Goal: Task Accomplishment & Management: Manage account settings

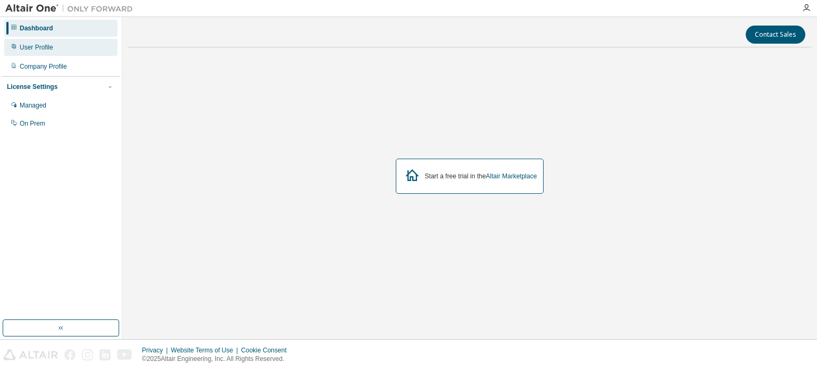
click at [28, 44] on div "User Profile" at bounding box center [36, 47] width 33 height 9
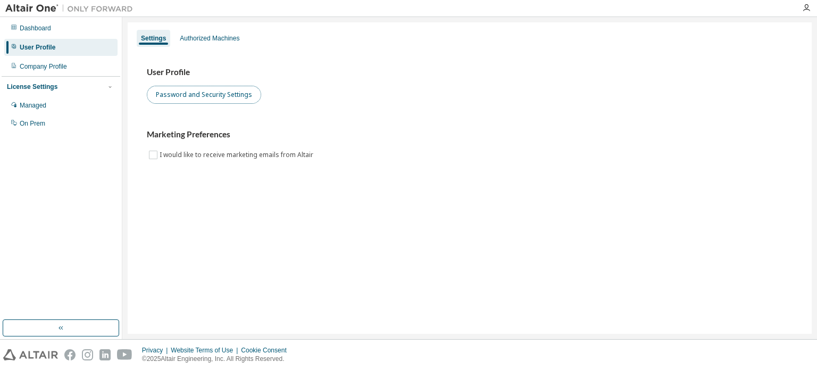
click at [185, 99] on button "Password and Security Settings" at bounding box center [204, 95] width 114 height 18
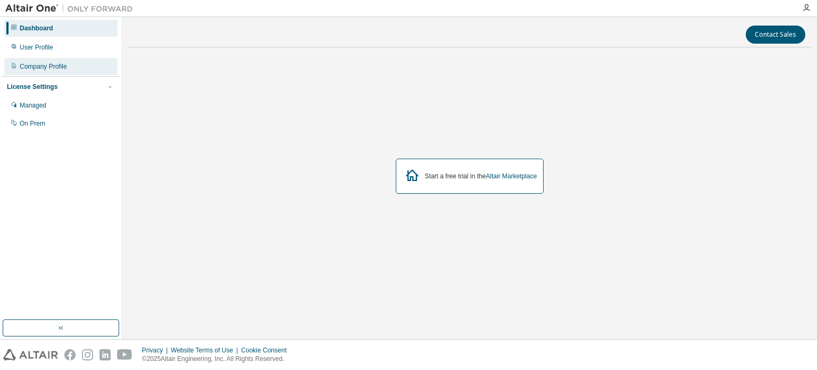
click at [57, 71] on div "Company Profile" at bounding box center [60, 66] width 113 height 17
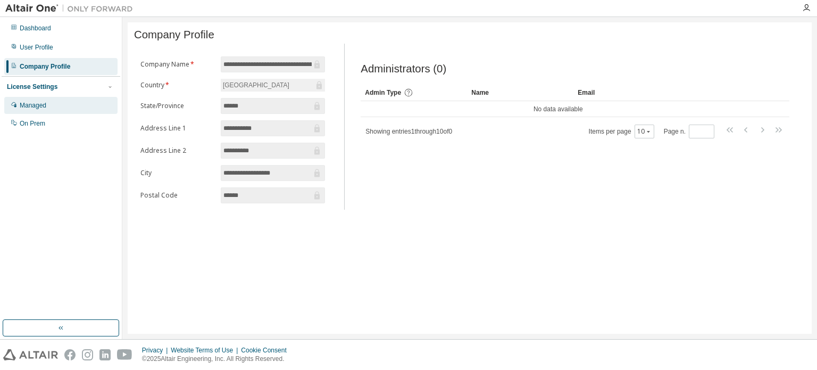
click at [43, 112] on div "Managed" at bounding box center [60, 105] width 113 height 17
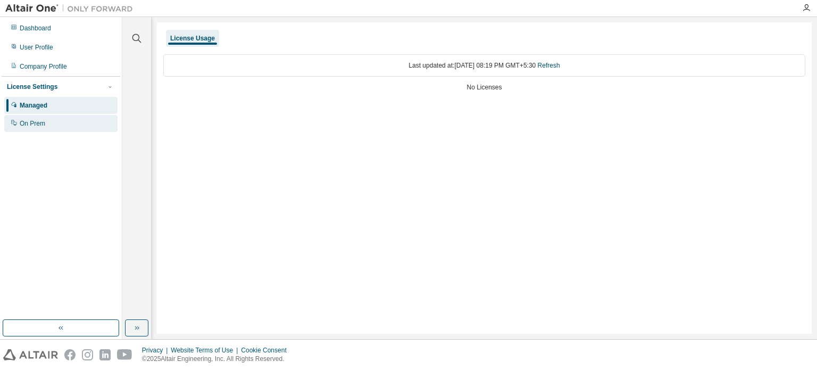
click at [55, 115] on div "On Prem" at bounding box center [60, 123] width 113 height 17
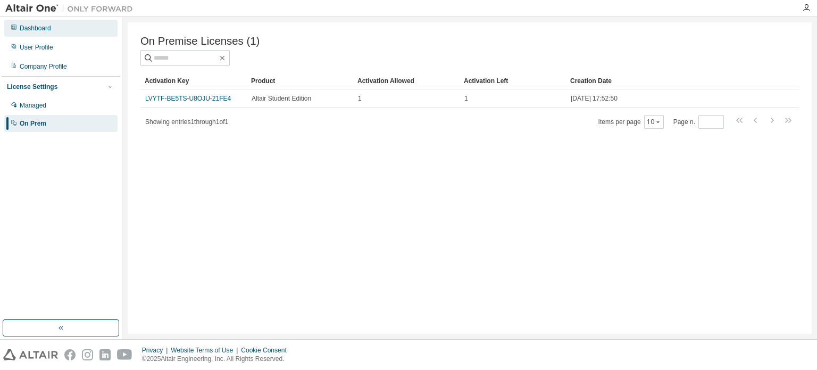
click at [49, 36] on div "Dashboard" at bounding box center [60, 28] width 113 height 17
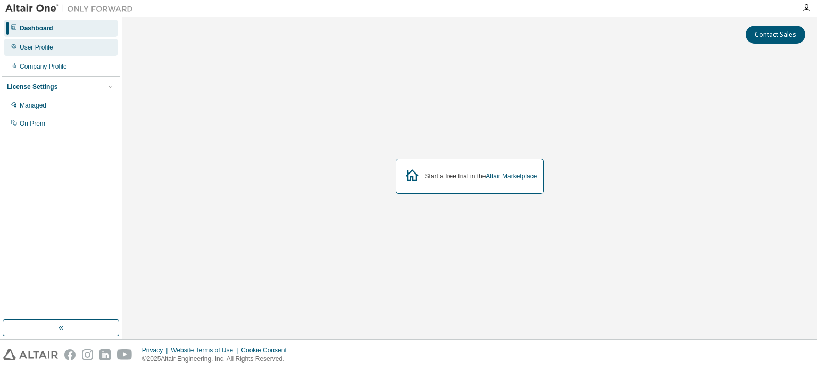
click at [15, 46] on icon at bounding box center [14, 46] width 6 height 6
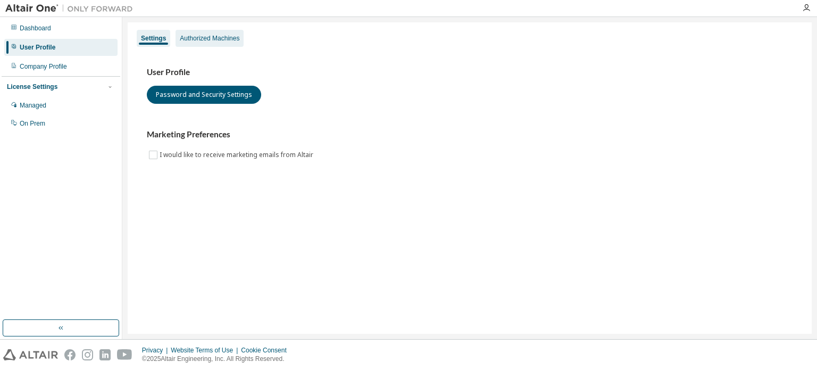
click at [204, 42] on div "Authorized Machines" at bounding box center [210, 38] width 60 height 9
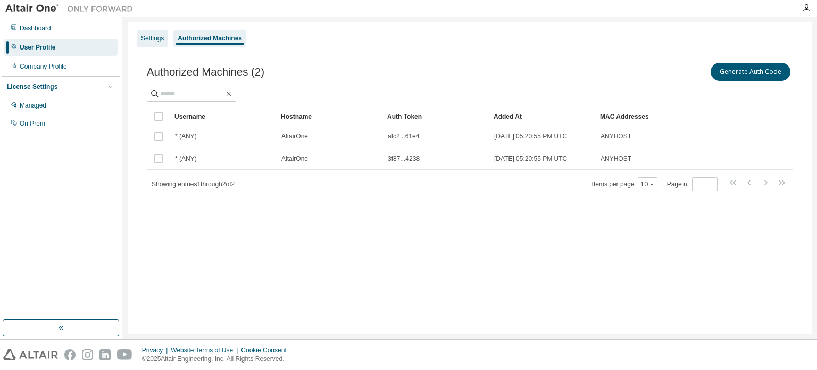
click at [151, 38] on div "Settings" at bounding box center [152, 38] width 23 height 9
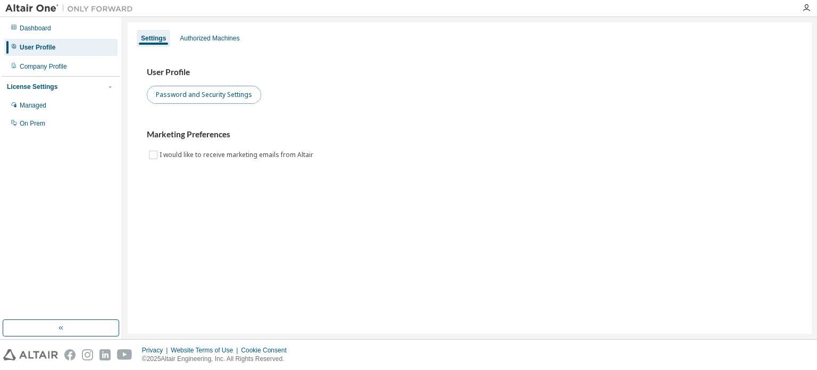
click at [162, 96] on button "Password and Security Settings" at bounding box center [204, 95] width 114 height 18
